Goal: Find specific page/section: Find specific page/section

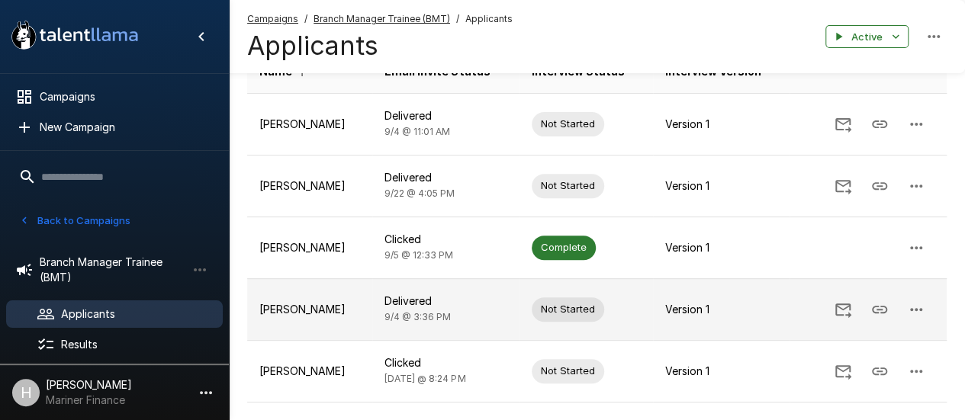
scroll to position [229, 0]
